Goal: Task Accomplishment & Management: Manage account settings

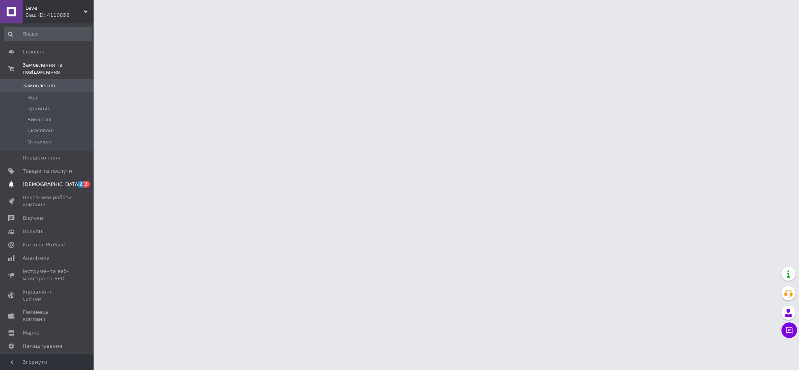
click at [44, 181] on span "[DEMOGRAPHIC_DATA]" at bounding box center [52, 184] width 58 height 7
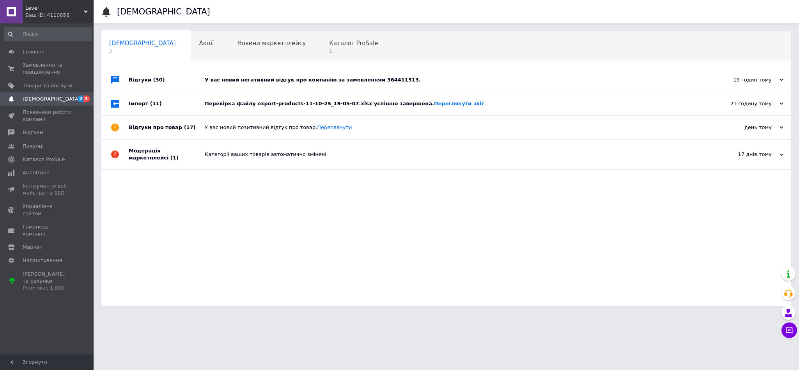
click at [519, 105] on div "Перевірка файлу export-products-11-10-25_19-05-07.xlsx успішно завершена. Перег…" at bounding box center [455, 103] width 501 height 7
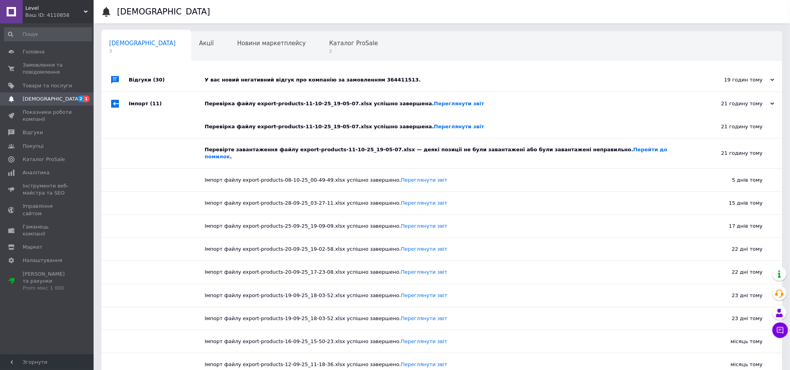
click at [519, 105] on div "Перевірка файлу export-products-11-10-25_19-05-07.xlsx успішно завершена. Перег…" at bounding box center [451, 103] width 492 height 7
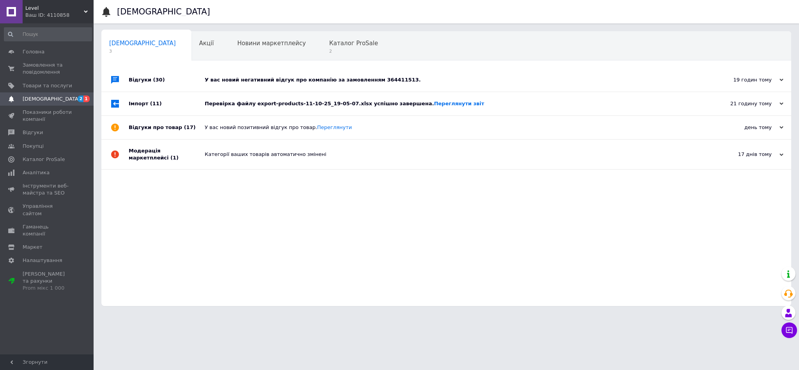
click at [475, 74] on div "У вас новий негативний відгук про компанію за замовленням 364411513." at bounding box center [455, 79] width 501 height 23
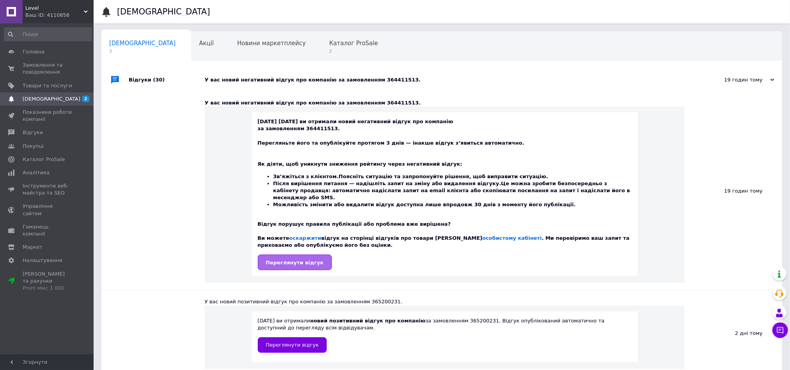
click at [278, 260] on span "Переглянути відгук" at bounding box center [295, 263] width 58 height 6
click at [329, 42] on span "Каталог ProSale" at bounding box center [353, 43] width 49 height 7
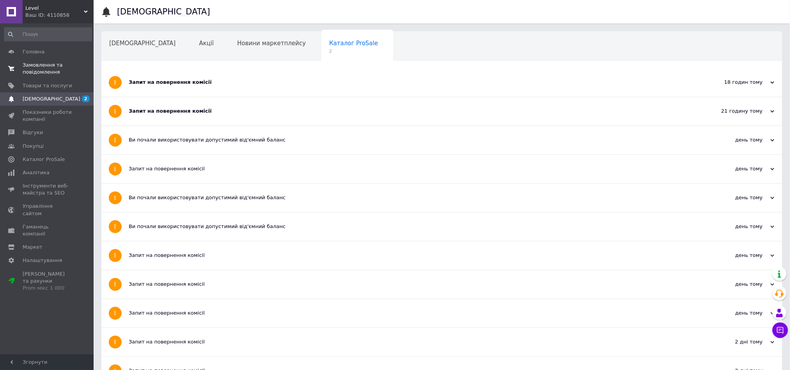
click at [61, 61] on link "Замовлення та повідомлення 0 0" at bounding box center [48, 68] width 96 height 20
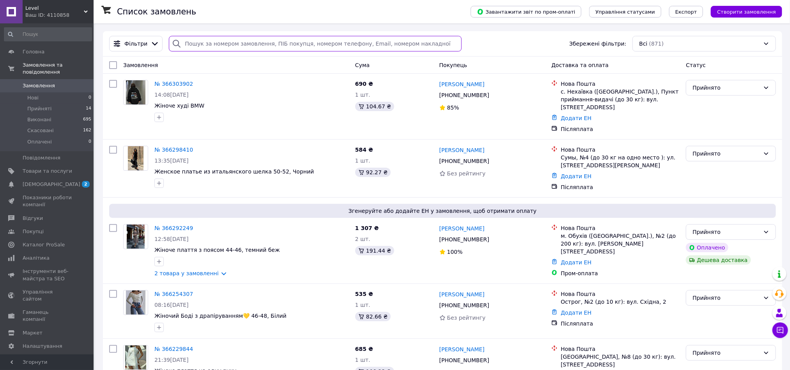
click at [219, 48] on input "search" at bounding box center [315, 44] width 293 height 16
paste input "20451267677822"
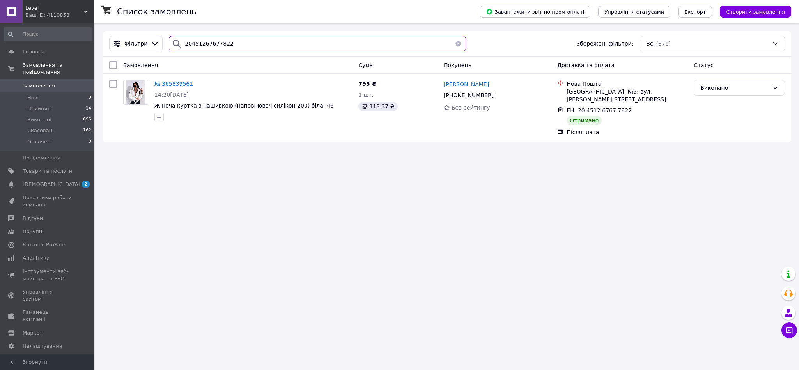
click at [213, 46] on input "20451267677822" at bounding box center [317, 44] width 297 height 16
paste input "3803729"
click at [198, 50] on input "20451263803729" at bounding box center [317, 44] width 297 height 16
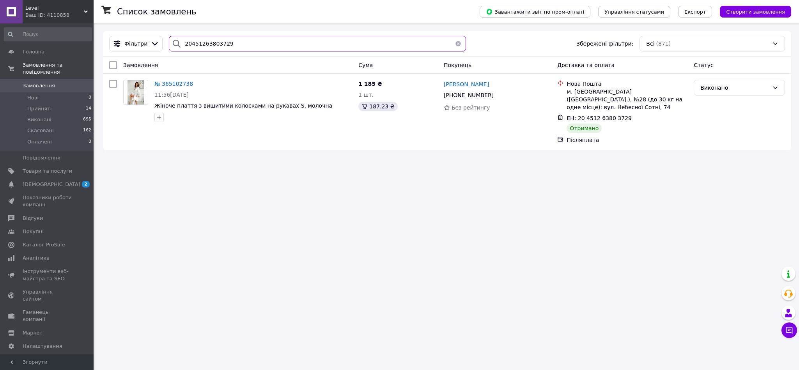
paste input "526077"
click at [223, 47] on input "20451265260779" at bounding box center [317, 44] width 297 height 16
paste input "2923357"
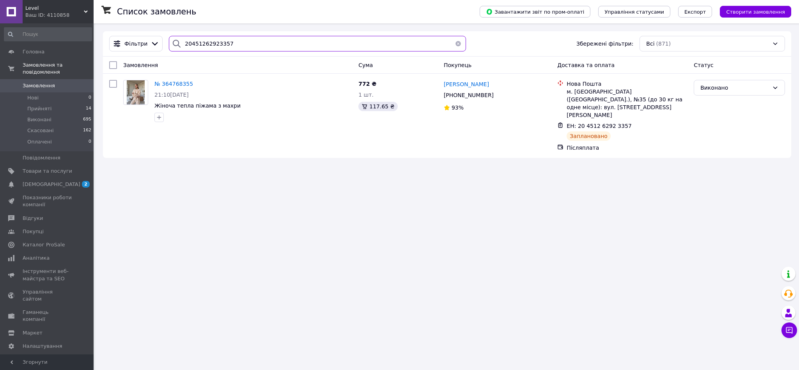
click at [213, 45] on input "20451262923357" at bounding box center [317, 44] width 297 height 16
paste input "8375393"
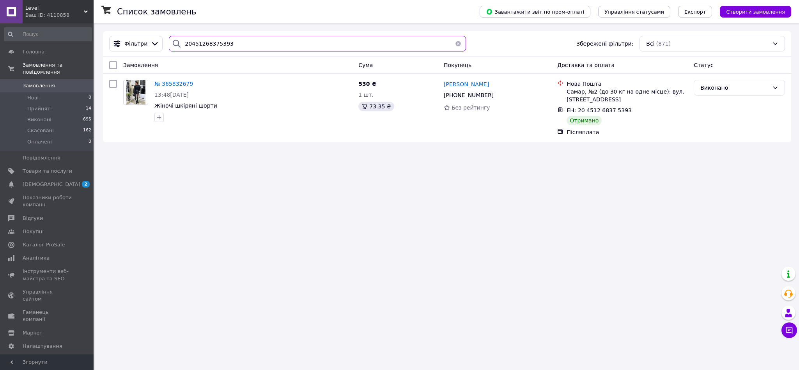
click at [200, 41] on input "20451268375393" at bounding box center [317, 44] width 297 height 16
paste input "4519"
type input "20451268374519"
click at [60, 114] on li "Виконані 695" at bounding box center [48, 119] width 96 height 11
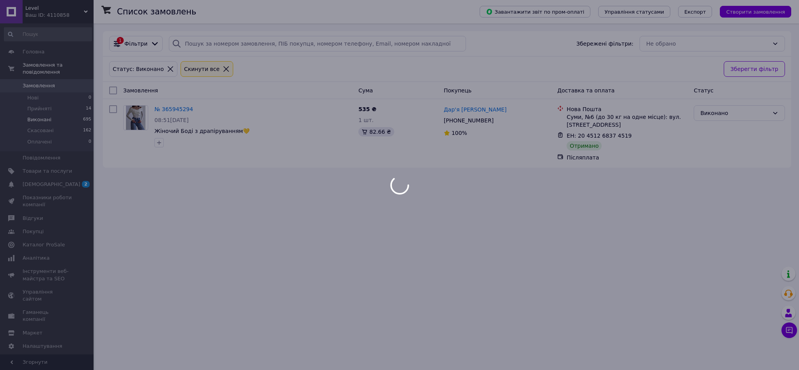
click at [56, 124] on div at bounding box center [399, 185] width 799 height 370
click at [35, 105] on span "Прийняті" at bounding box center [39, 108] width 24 height 7
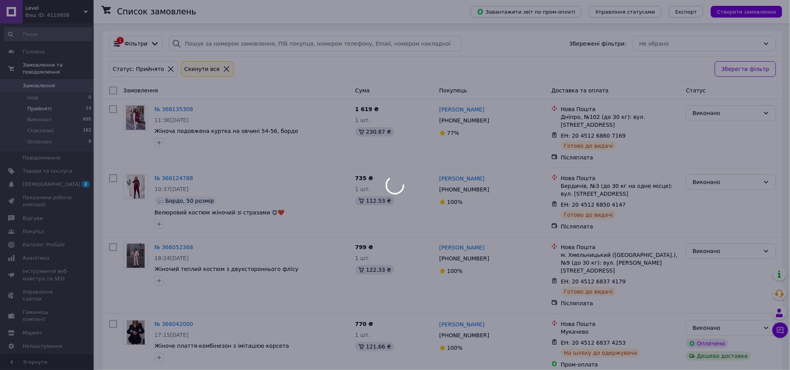
click at [35, 103] on div at bounding box center [395, 185] width 790 height 370
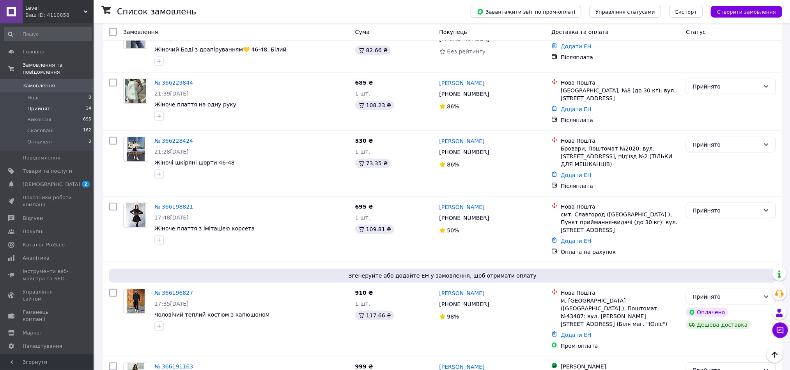
scroll to position [292, 0]
click at [171, 203] on link "№ 366198821" at bounding box center [173, 206] width 39 height 6
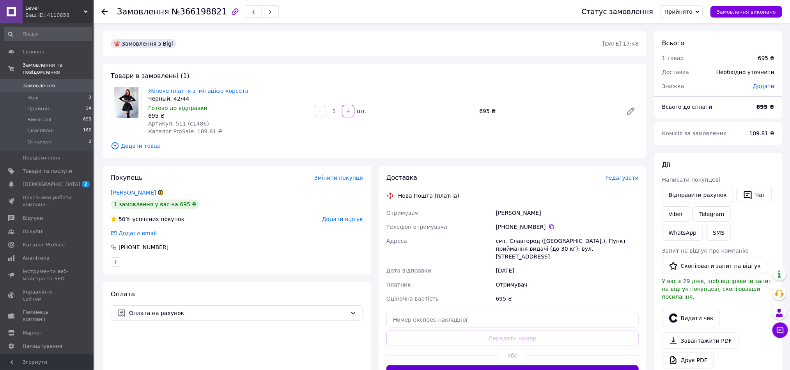
click at [526, 365] on button "Згенерувати ЕН" at bounding box center [512, 373] width 252 height 16
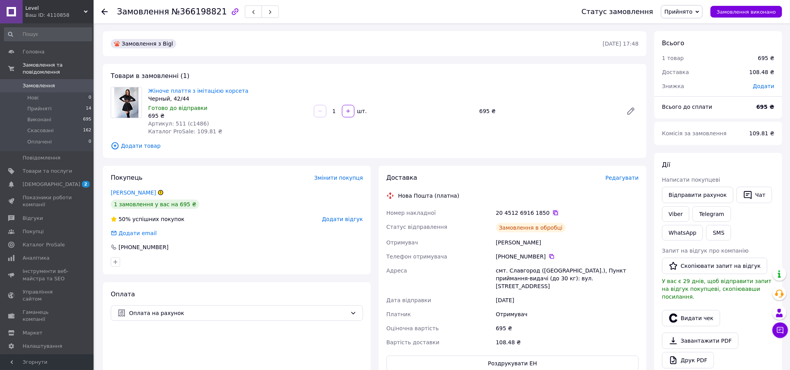
click at [553, 215] on icon at bounding box center [555, 213] width 5 height 5
click at [31, 105] on span "Прийняті" at bounding box center [39, 108] width 24 height 7
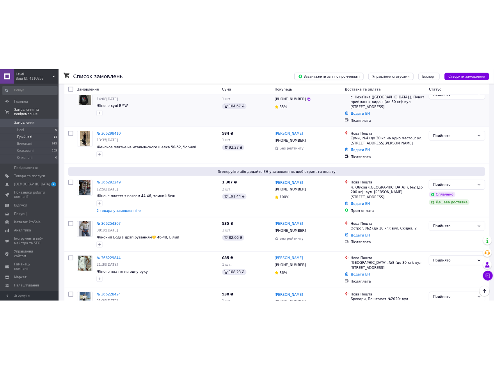
scroll to position [5, 0]
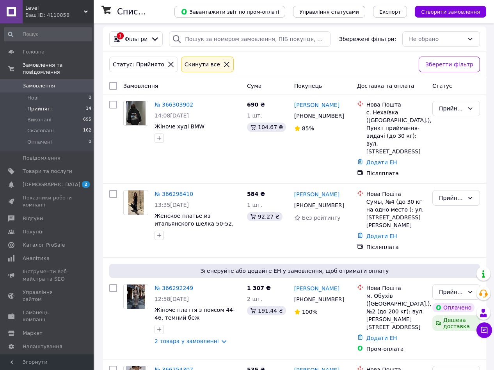
click at [224, 64] on icon at bounding box center [226, 64] width 5 height 5
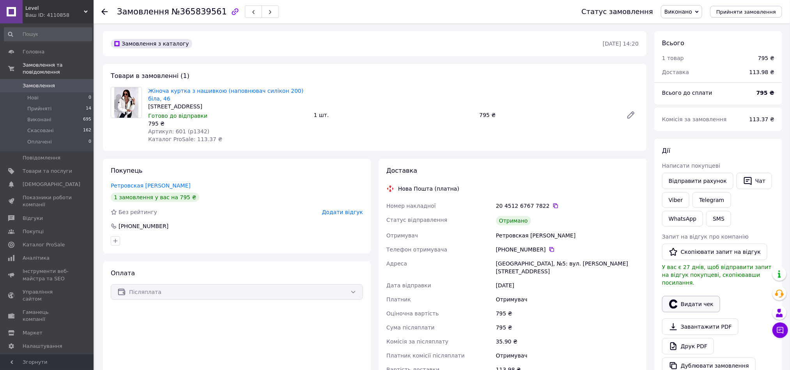
click at [675, 301] on icon "button" at bounding box center [673, 303] width 8 height 9
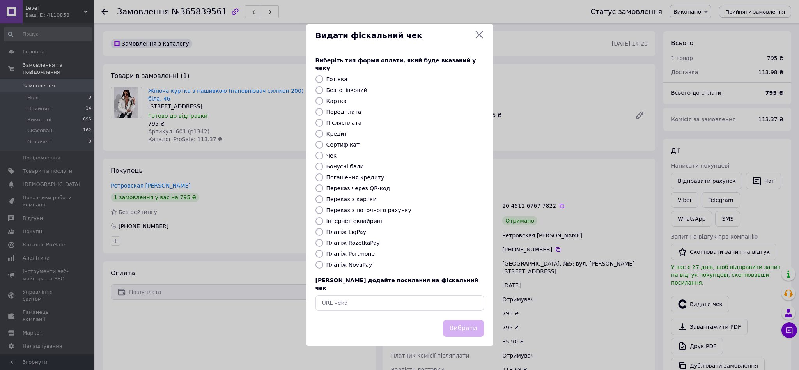
click at [345, 263] on label "Платіж NovaPay" at bounding box center [349, 265] width 46 height 6
click at [323, 263] on input "Платіж NovaPay" at bounding box center [319, 265] width 8 height 8
radio input "true"
click at [459, 320] on button "Вибрати" at bounding box center [463, 328] width 41 height 17
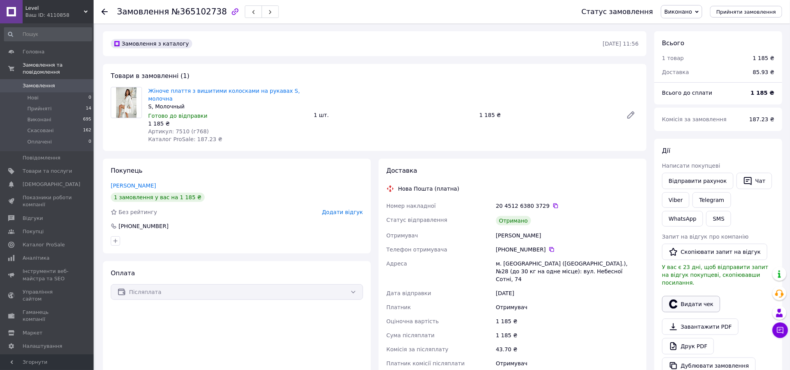
click at [691, 296] on button "Видати чек" at bounding box center [691, 304] width 58 height 16
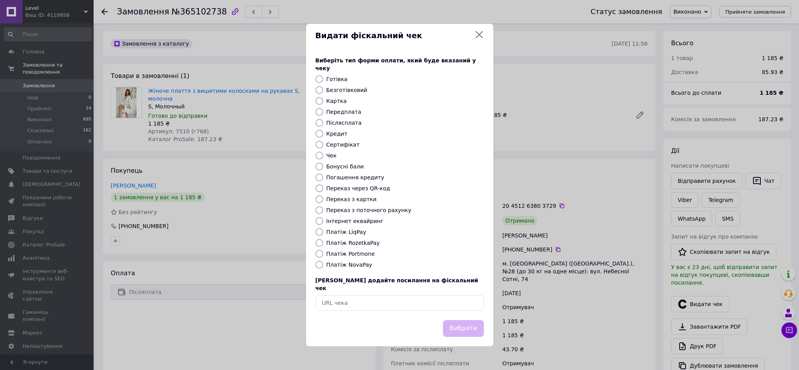
click at [350, 262] on label "Платіж NovaPay" at bounding box center [349, 265] width 46 height 6
click at [323, 262] on input "Платіж NovaPay" at bounding box center [319, 265] width 8 height 8
radio input "true"
click at [459, 324] on button "Вибрати" at bounding box center [463, 328] width 41 height 17
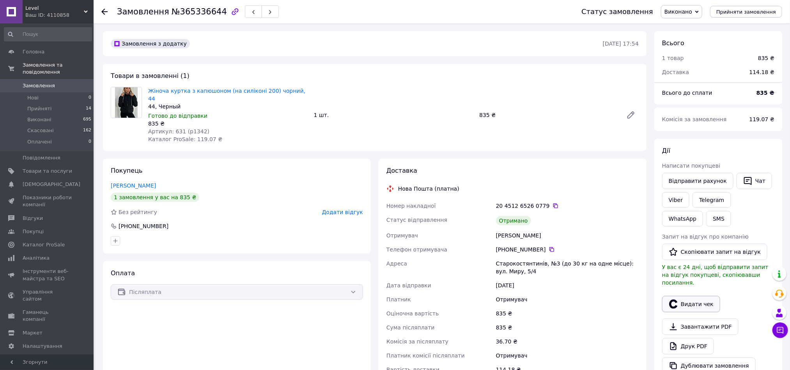
click at [693, 298] on button "Видати чек" at bounding box center [691, 304] width 58 height 16
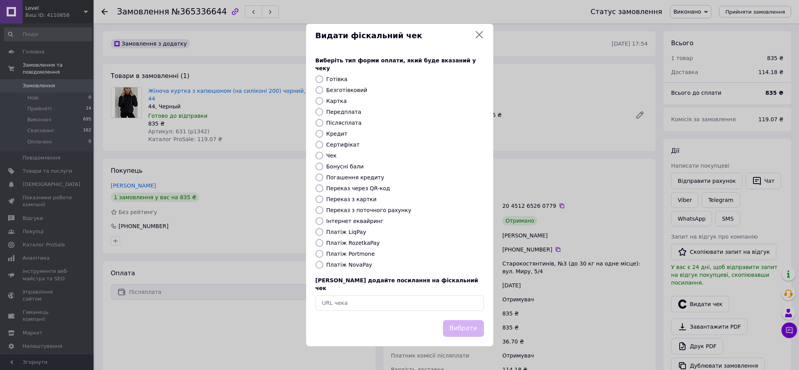
click at [321, 266] on input "Платіж NovaPay" at bounding box center [319, 265] width 8 height 8
radio input "true"
click at [454, 320] on button "Вибрати" at bounding box center [463, 328] width 41 height 17
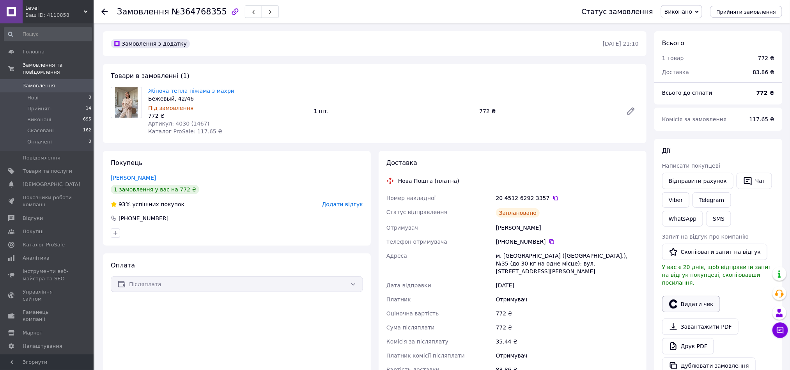
click at [682, 298] on button "Видати чек" at bounding box center [691, 304] width 58 height 16
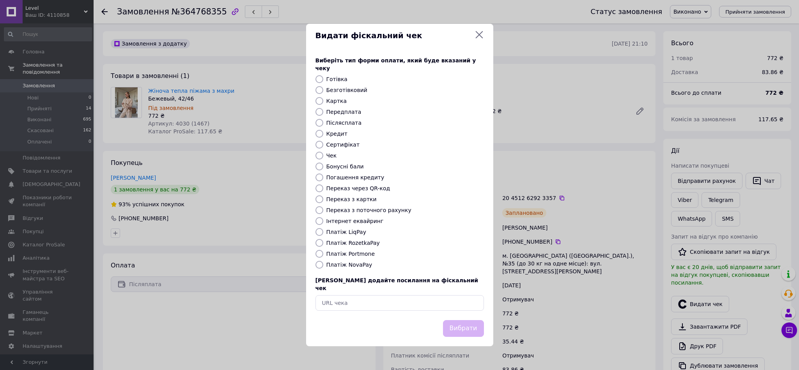
click at [319, 264] on input "Платіж NovaPay" at bounding box center [319, 265] width 8 height 8
radio input "true"
click at [472, 320] on button "Вибрати" at bounding box center [463, 328] width 41 height 17
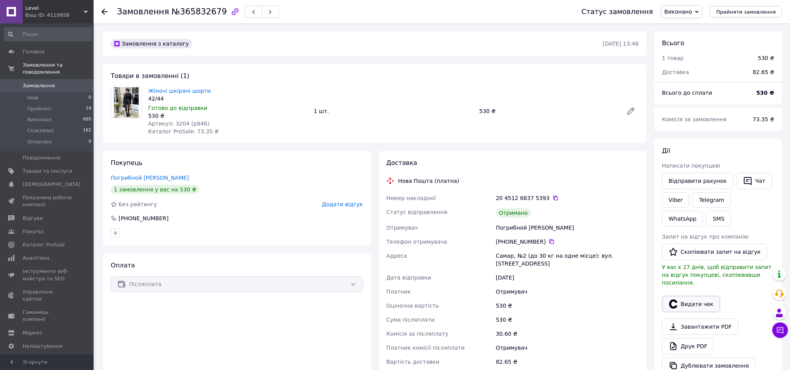
click at [684, 298] on button "Видати чек" at bounding box center [691, 304] width 58 height 16
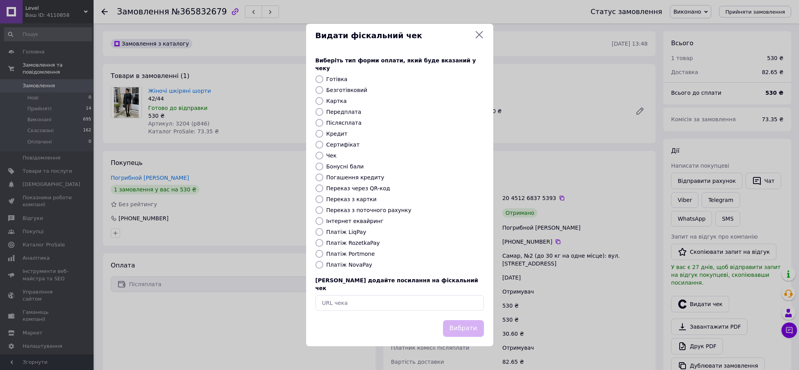
click at [320, 262] on input "Платіж NovaPay" at bounding box center [319, 265] width 8 height 8
radio input "true"
click at [466, 320] on button "Вибрати" at bounding box center [463, 328] width 41 height 17
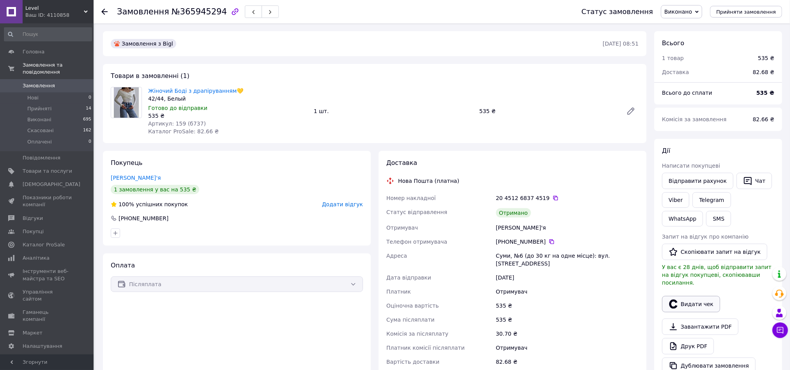
click at [698, 296] on button "Видати чек" at bounding box center [691, 304] width 58 height 16
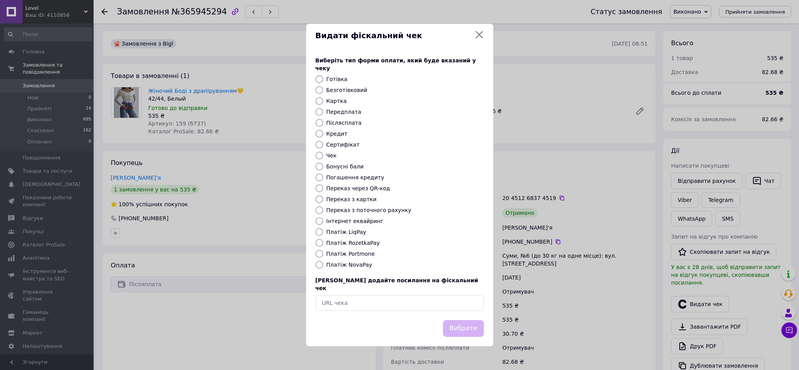
click at [352, 262] on label "Платіж NovaPay" at bounding box center [349, 265] width 46 height 6
click at [323, 262] on input "Платіж NovaPay" at bounding box center [319, 265] width 8 height 8
radio input "true"
click at [454, 320] on button "Вибрати" at bounding box center [463, 328] width 41 height 17
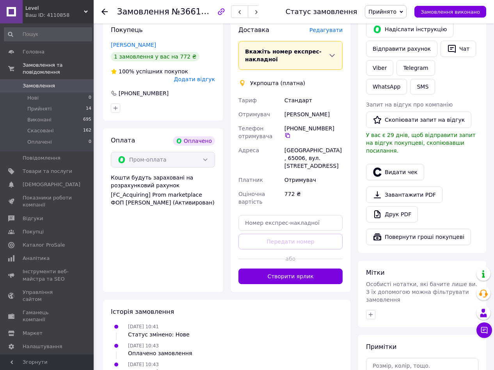
scroll to position [175, 0]
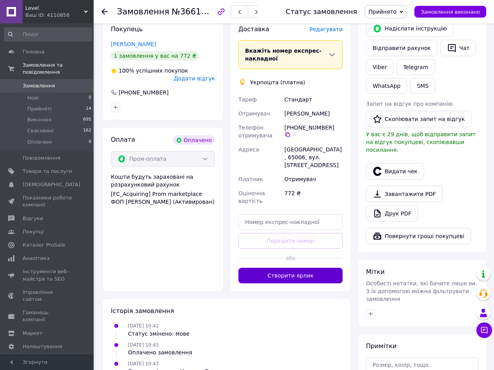
click at [299, 267] on button "Створити ярлик" at bounding box center [290, 275] width 104 height 16
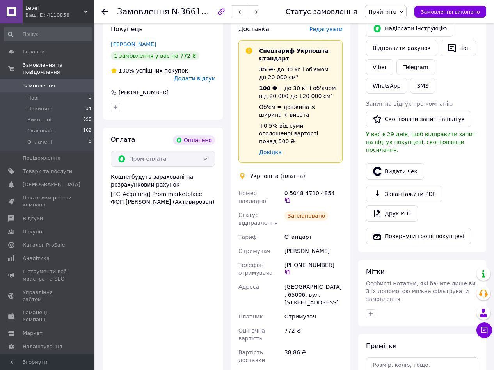
drag, startPoint x: 335, startPoint y: 182, endPoint x: 303, endPoint y: 195, distance: 34.5
click at [290, 197] on icon at bounding box center [287, 200] width 6 height 6
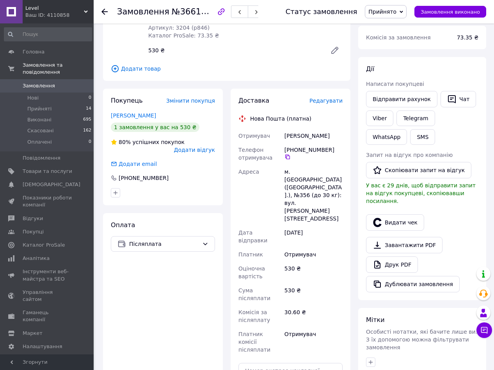
scroll to position [117, 0]
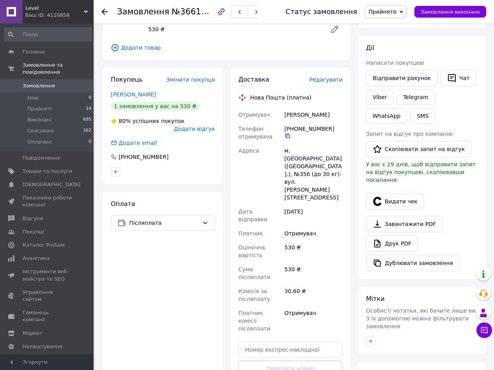
click at [301, 342] on div "Доставка Редагувати Нова Пошта (платна) Отримувач [PERSON_NAME] Телефон отримув…" at bounding box center [290, 242] width 120 height 351
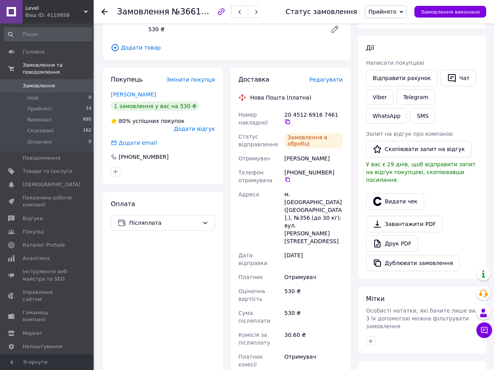
click at [290, 119] on icon at bounding box center [287, 122] width 6 height 6
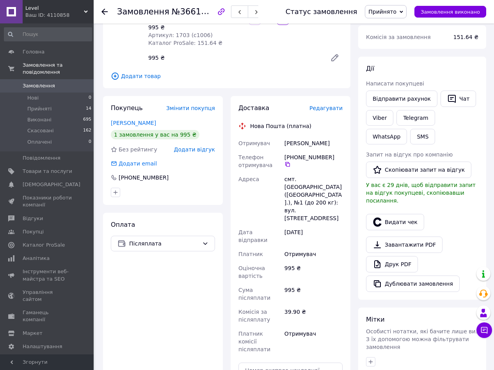
scroll to position [117, 0]
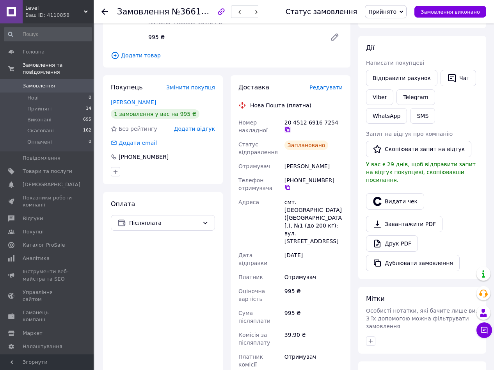
click at [290, 126] on icon at bounding box center [287, 129] width 6 height 6
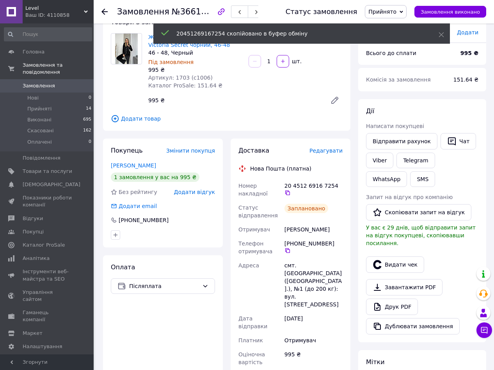
scroll to position [0, 0]
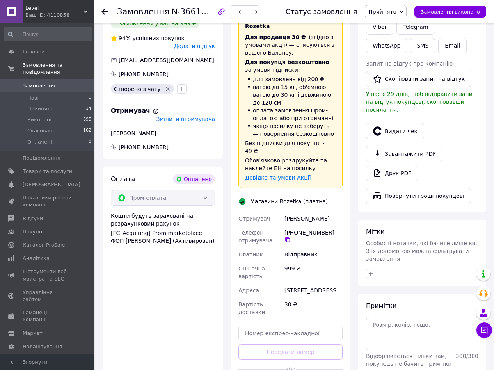
scroll to position [234, 0]
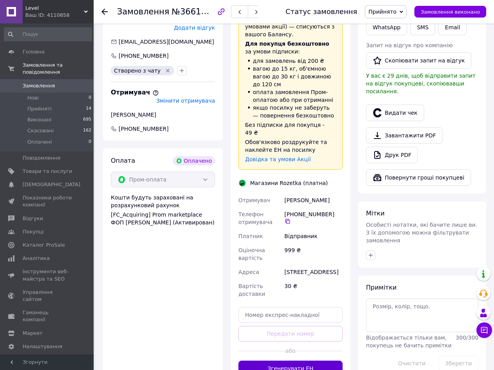
click at [313, 360] on button "Згенерувати ЕН" at bounding box center [290, 368] width 104 height 16
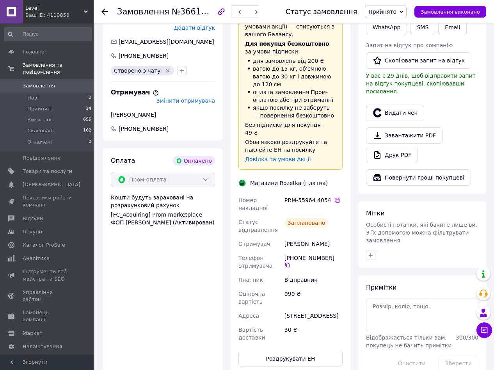
click at [334, 197] on icon at bounding box center [337, 200] width 6 height 6
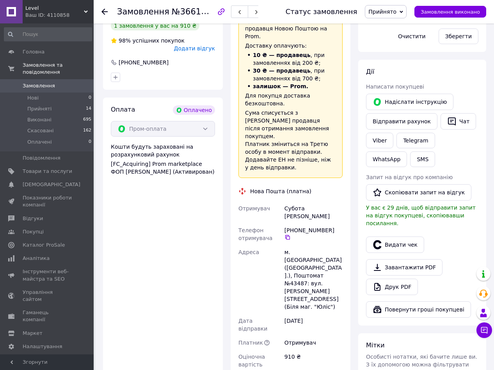
scroll to position [234, 0]
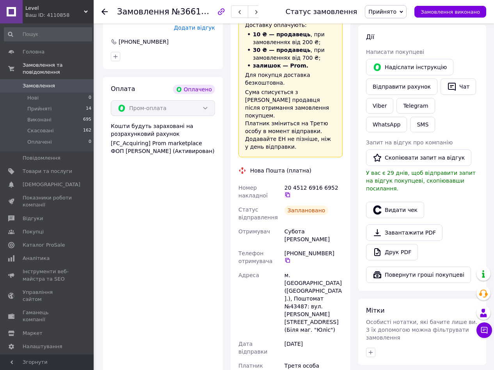
drag, startPoint x: 339, startPoint y: 150, endPoint x: 335, endPoint y: 153, distance: 5.8
click at [337, 184] on div "20 4512 6916 6952" at bounding box center [313, 191] width 58 height 14
click at [290, 191] on icon at bounding box center [287, 194] width 6 height 6
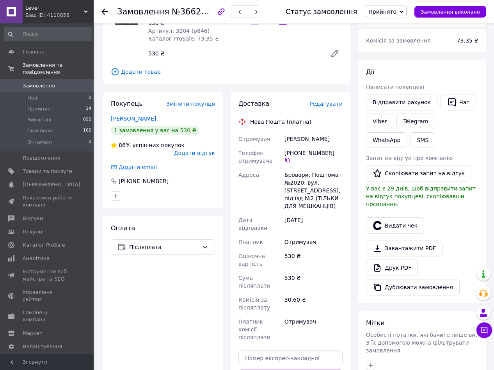
scroll to position [175, 0]
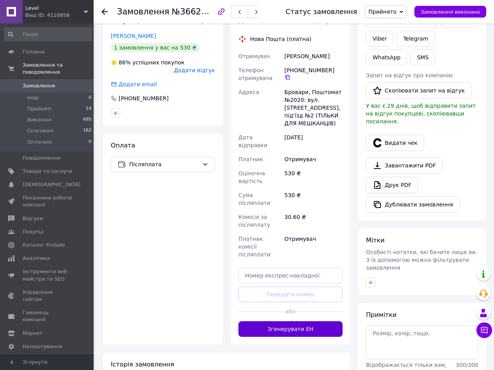
click at [322, 321] on button "Згенерувати ЕН" at bounding box center [290, 329] width 104 height 16
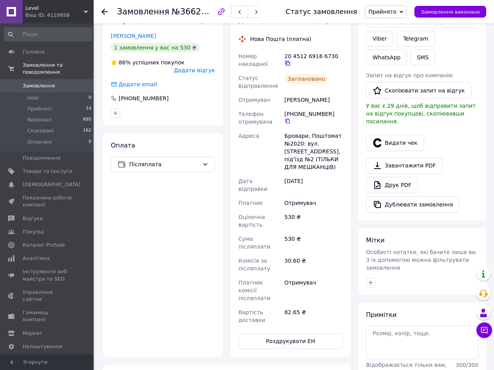
click at [290, 61] on icon at bounding box center [287, 63] width 5 height 5
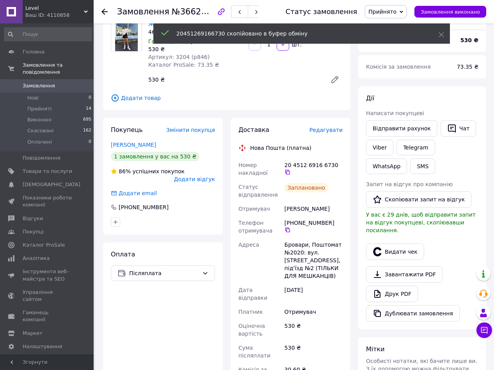
scroll to position [0, 0]
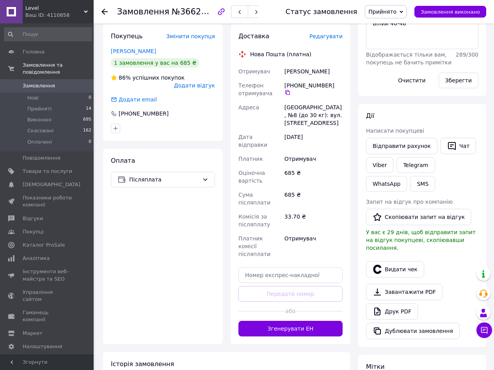
scroll to position [175, 0]
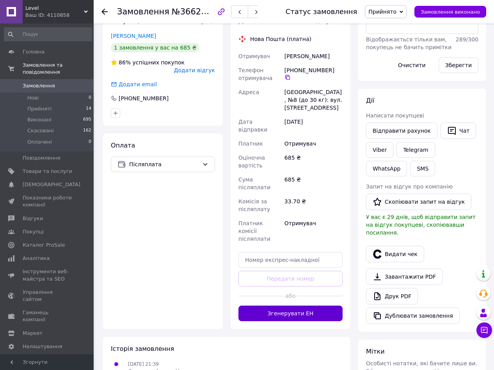
click at [322, 305] on button "Згенерувати ЕН" at bounding box center [290, 313] width 104 height 16
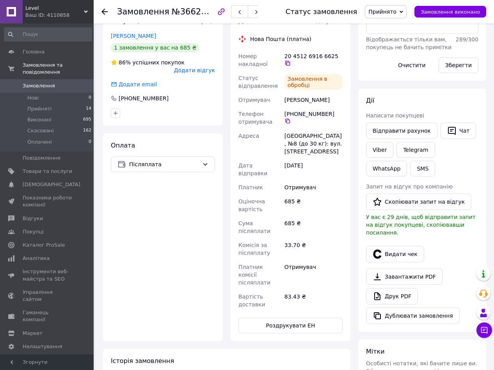
click at [290, 61] on icon at bounding box center [287, 63] width 5 height 5
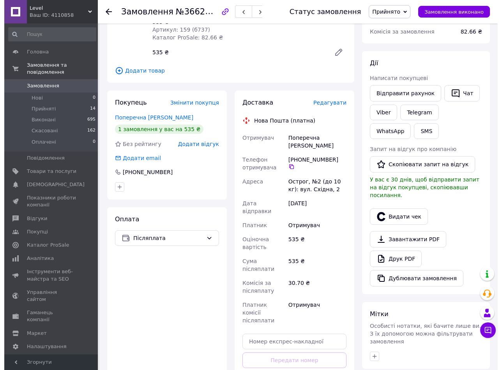
scroll to position [117, 0]
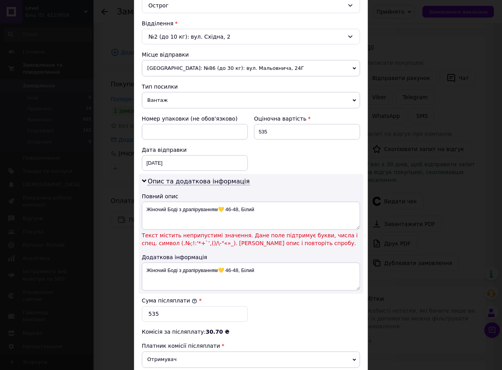
scroll to position [234, 0]
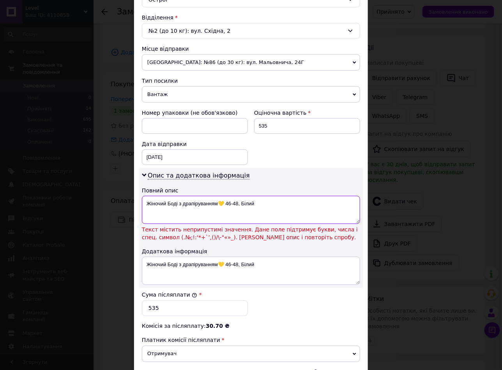
click at [221, 209] on textarea "Жіночий Боді з драпіруванням💛 46-48, Білий" at bounding box center [251, 210] width 218 height 28
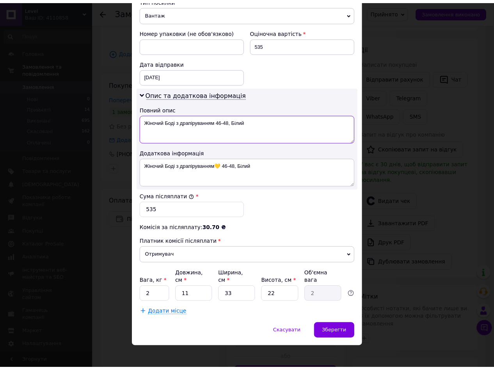
scroll to position [319, 0]
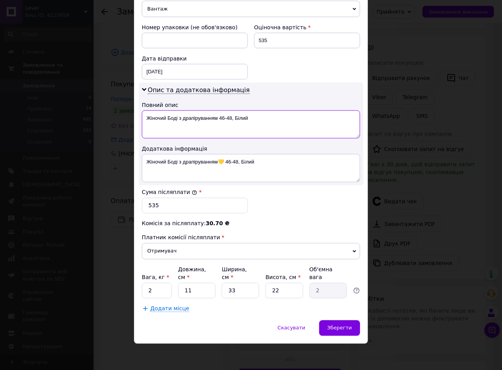
type textarea "Жіночий Боді з драпіруванням 46-48, Білий"
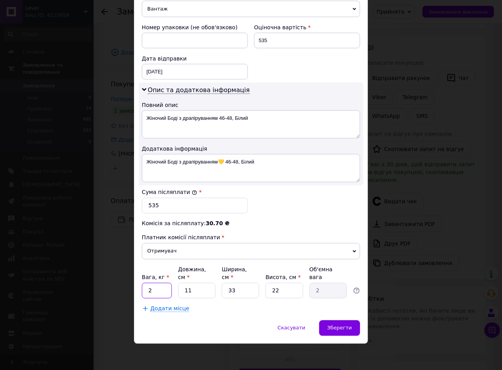
click at [171, 292] on input "2" at bounding box center [157, 291] width 30 height 16
type input "1"
type input "0.18"
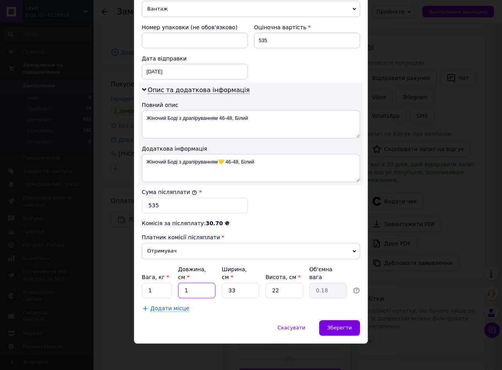
type input "10"
type input "1.82"
type input "10"
type input "2"
type input "0.11"
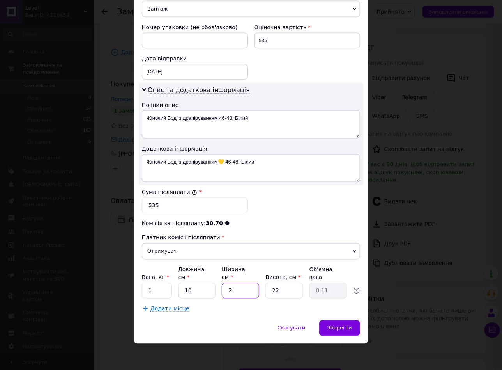
type input "20"
type input "1.1"
type input "20"
type input "2"
type input "0.1"
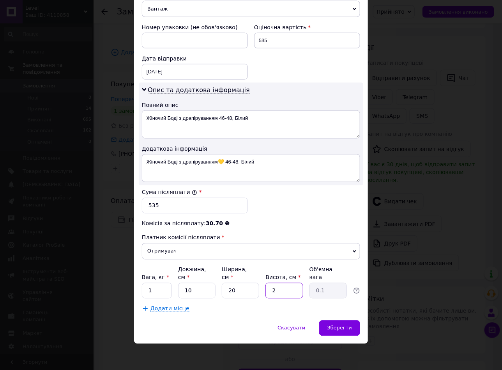
type input "20"
type input "1"
type input "20"
click at [342, 325] on span "Зберегти" at bounding box center [340, 328] width 25 height 6
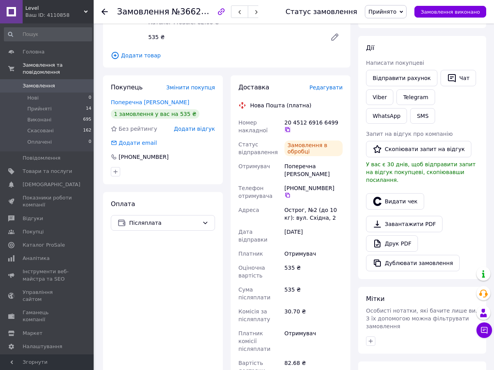
click at [290, 126] on icon at bounding box center [287, 129] width 6 height 6
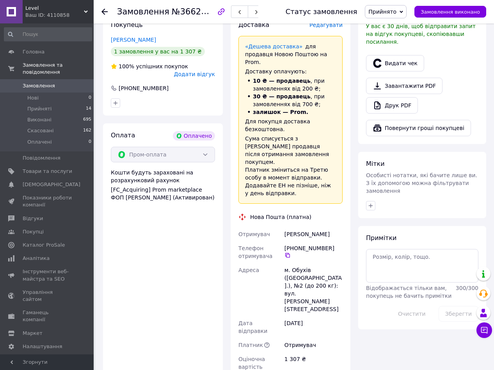
scroll to position [351, 0]
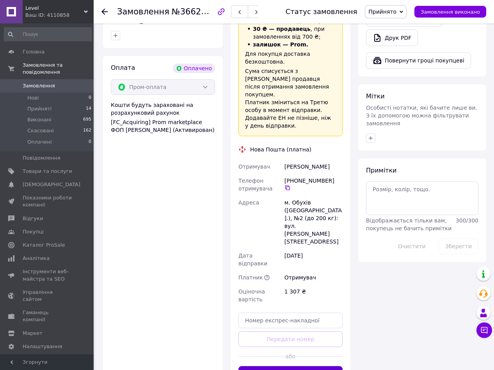
click at [320, 366] on button "Згенерувати ЕН" at bounding box center [290, 374] width 104 height 16
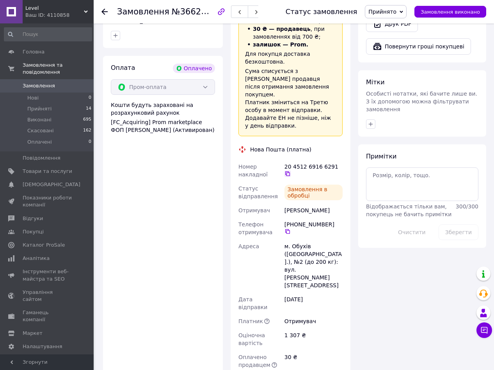
click at [290, 170] on icon at bounding box center [287, 173] width 6 height 6
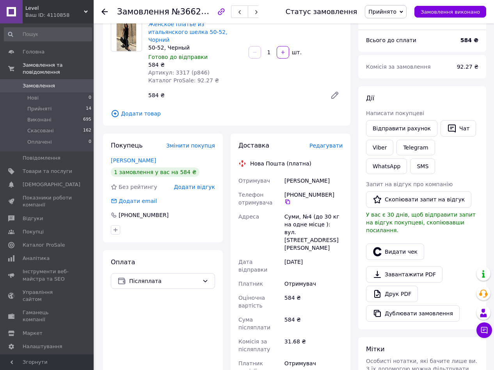
scroll to position [117, 0]
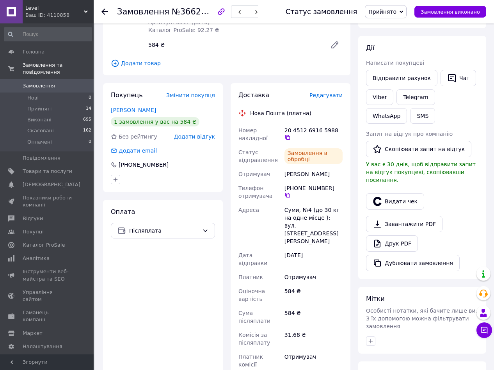
click at [290, 134] on icon at bounding box center [287, 137] width 6 height 6
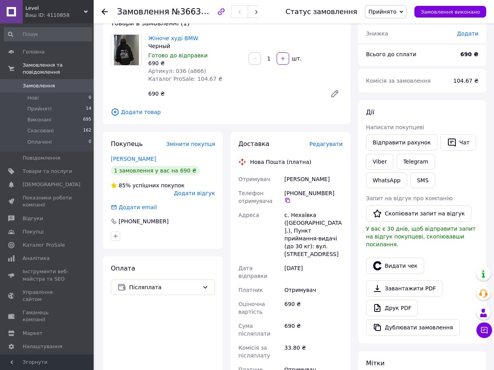
scroll to position [117, 0]
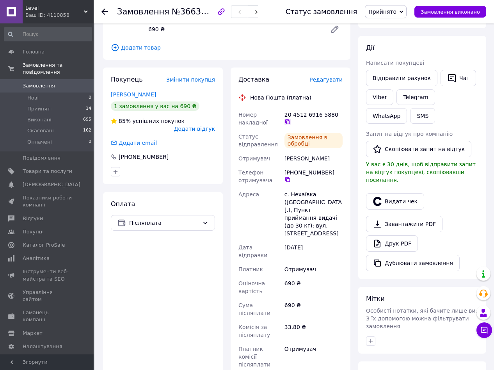
click at [290, 119] on icon at bounding box center [287, 122] width 6 height 6
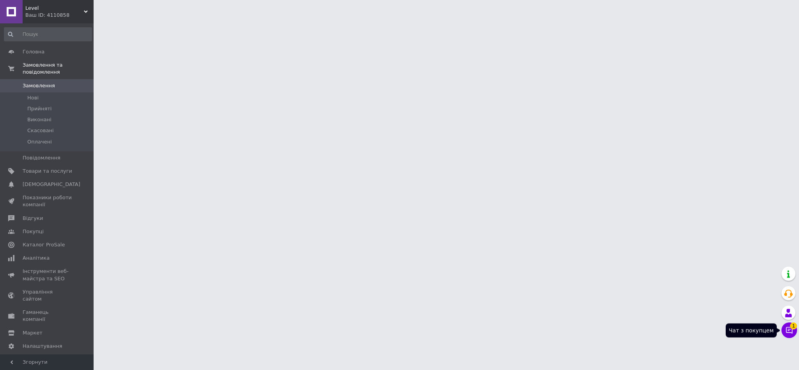
click at [788, 330] on icon at bounding box center [789, 330] width 8 height 8
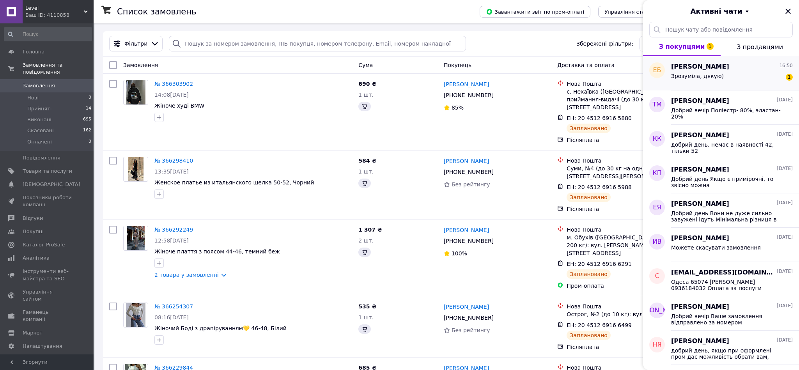
click at [735, 68] on div "Елена Безердян 16:50" at bounding box center [732, 66] width 122 height 9
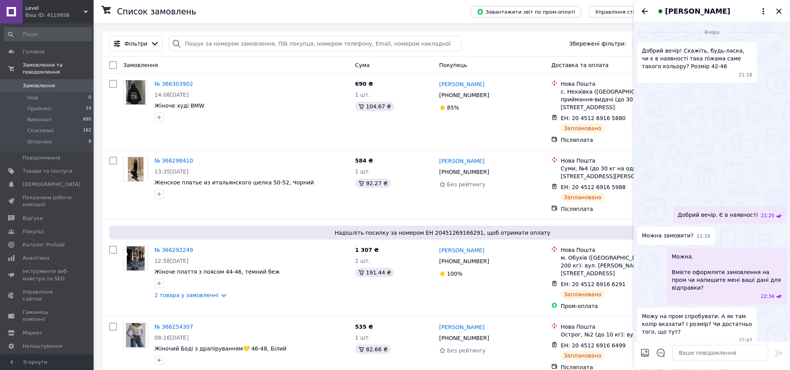
scroll to position [324, 0]
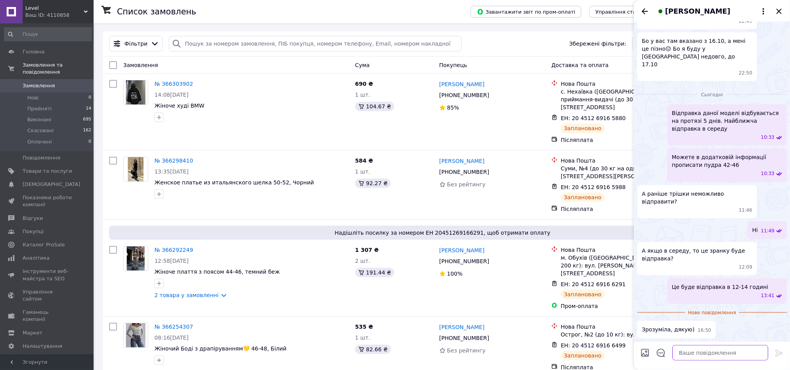
click at [705, 352] on textarea at bounding box center [720, 353] width 96 height 16
type textarea "будь ласка:)"
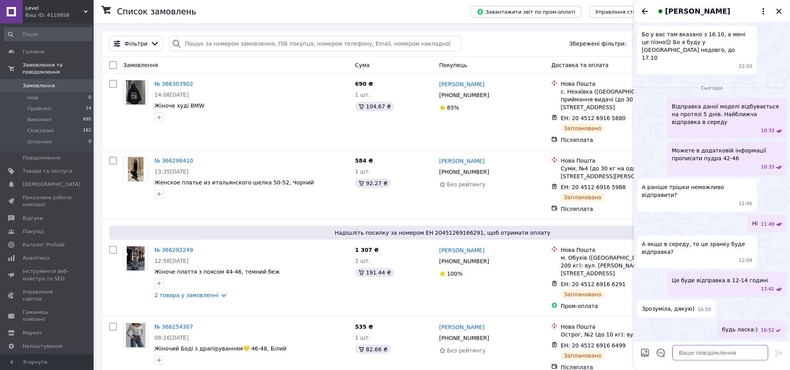
scroll to position [331, 0]
